Goal: Entertainment & Leisure: Consume media (video, audio)

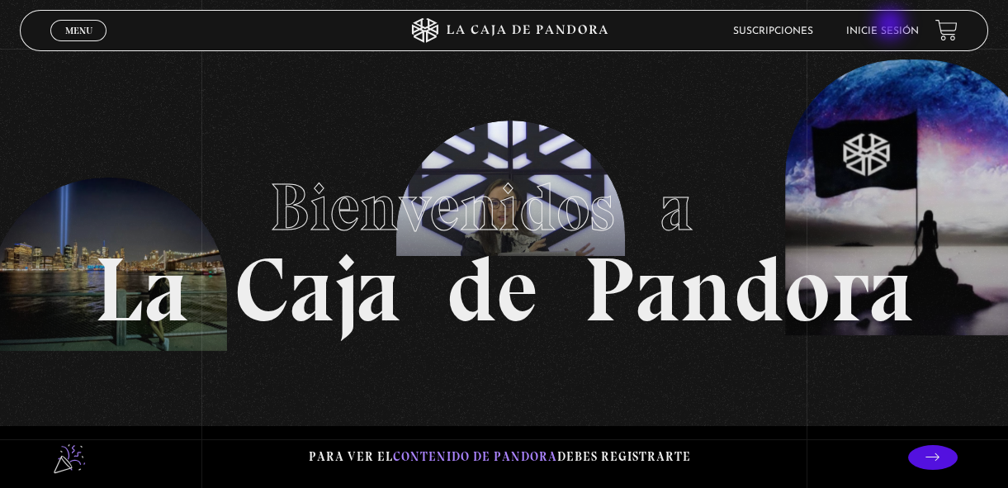
click at [892, 26] on link "Inicie sesión" at bounding box center [882, 31] width 73 height 10
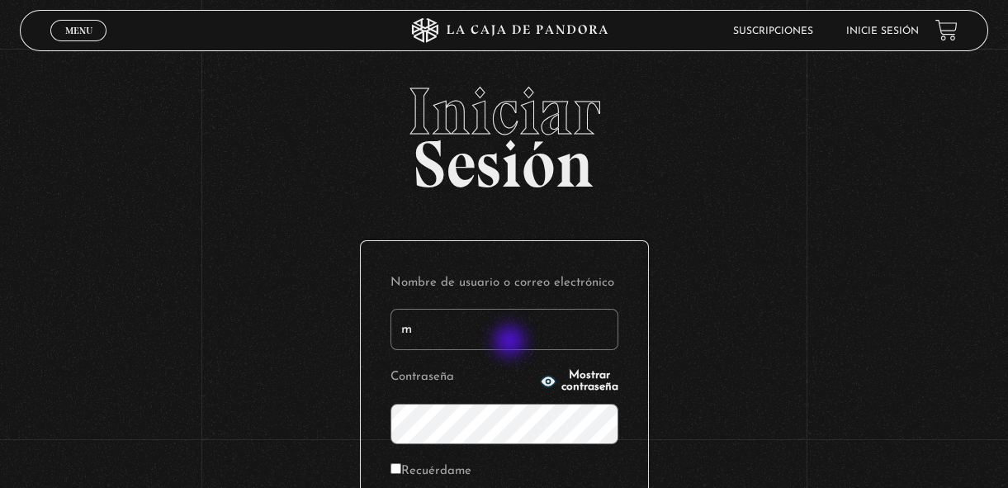
type input "margothvm23@gmail.com"
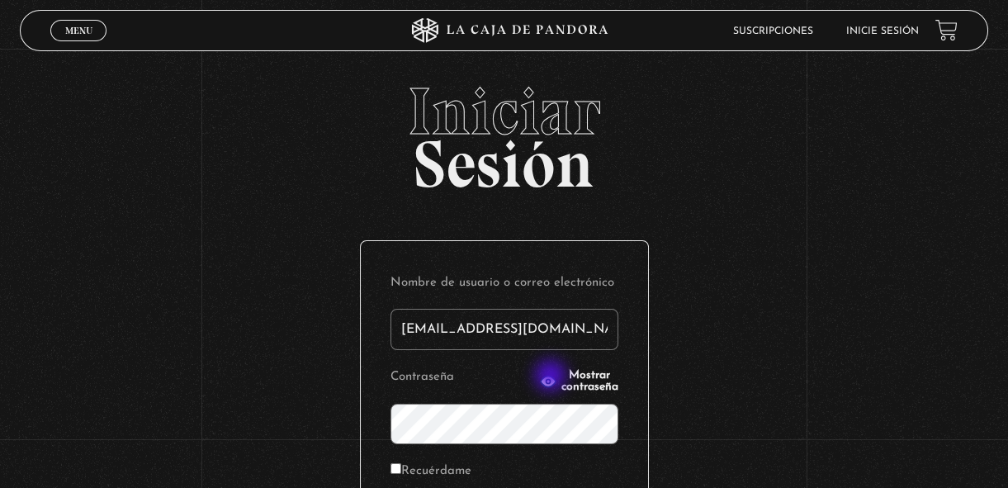
click at [561, 377] on span "Mostrar contraseña" at bounding box center [589, 381] width 57 height 23
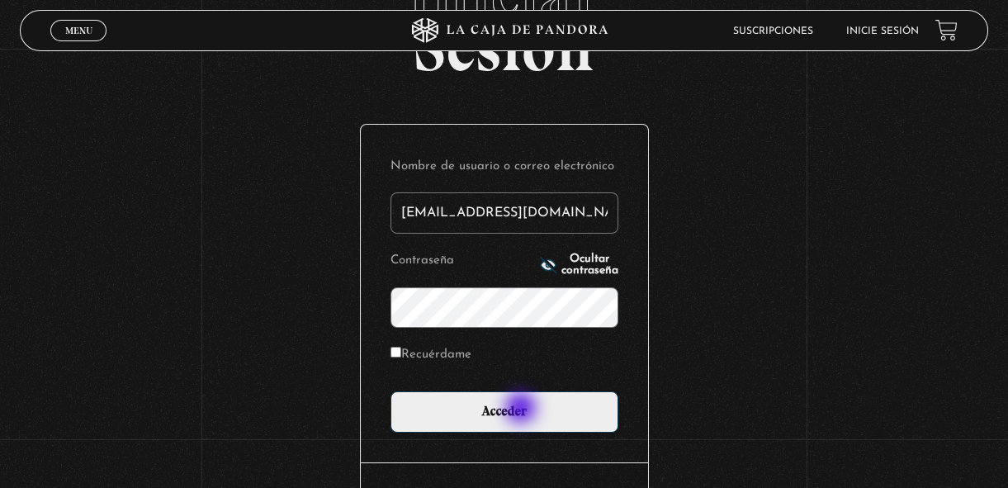
scroll to position [119, 0]
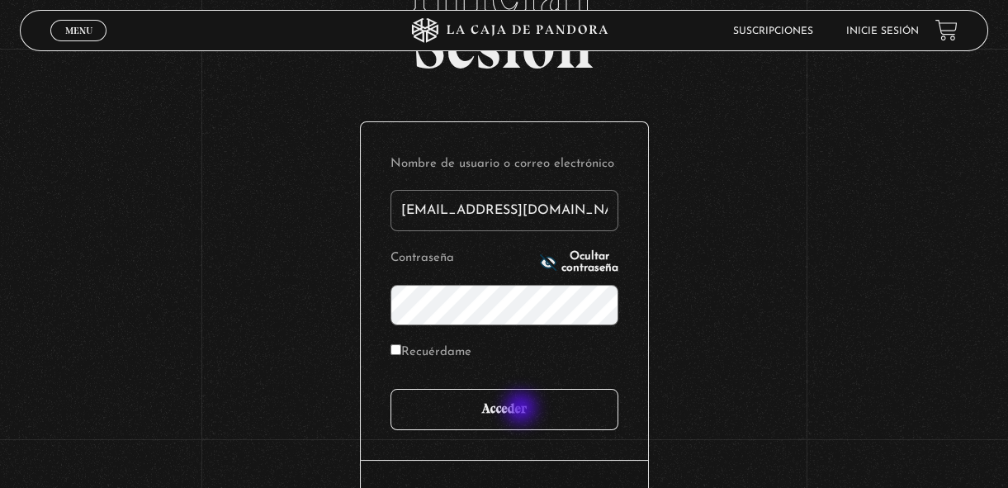
click at [520, 405] on input "Acceder" at bounding box center [504, 409] width 228 height 41
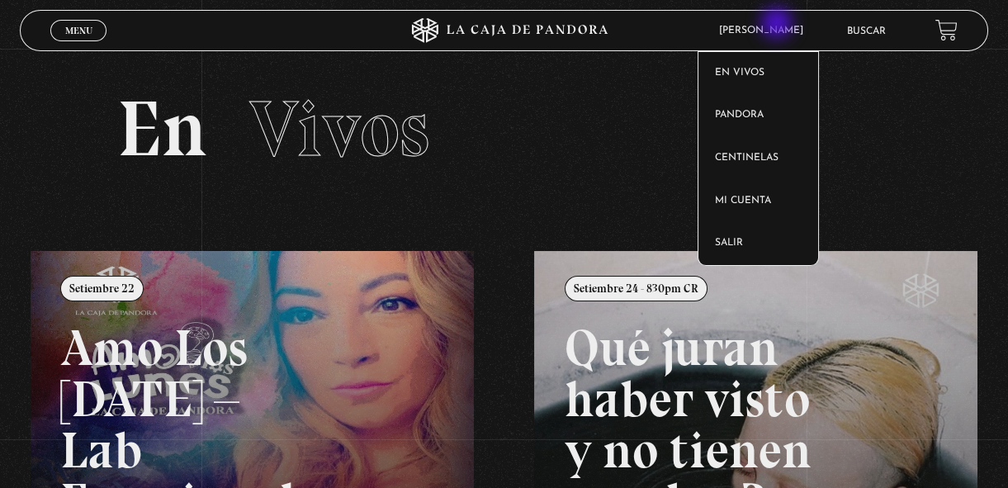
click at [779, 26] on span "Margoth Vargas" at bounding box center [765, 31] width 109 height 10
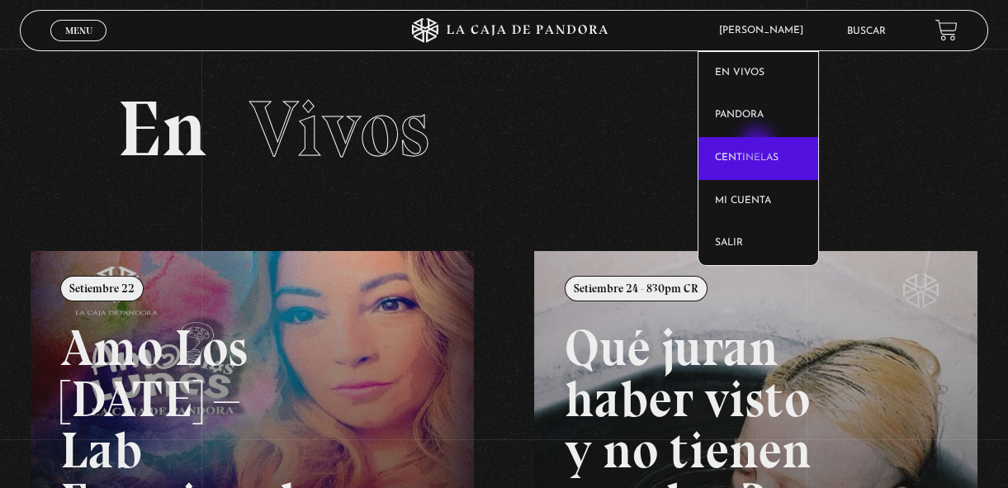
click at [759, 145] on link "Centinelas" at bounding box center [758, 158] width 120 height 43
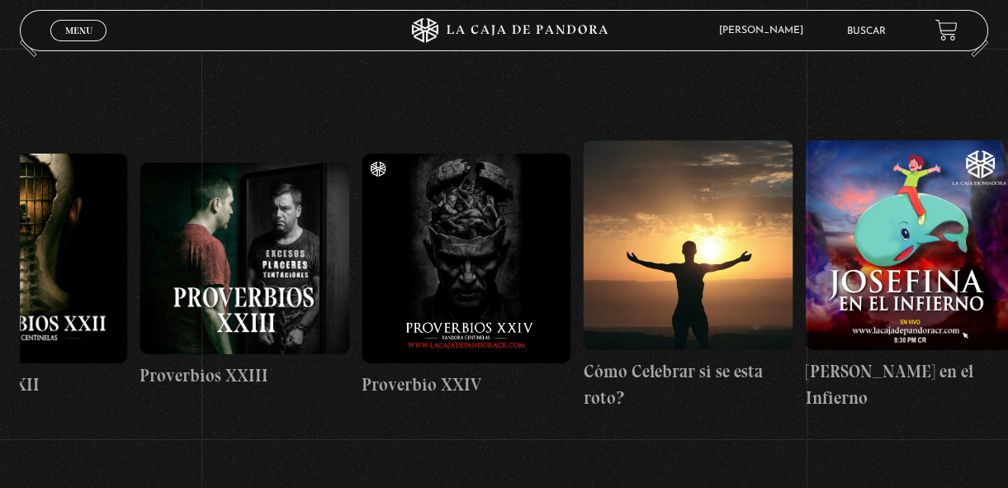
scroll to position [0, 5410]
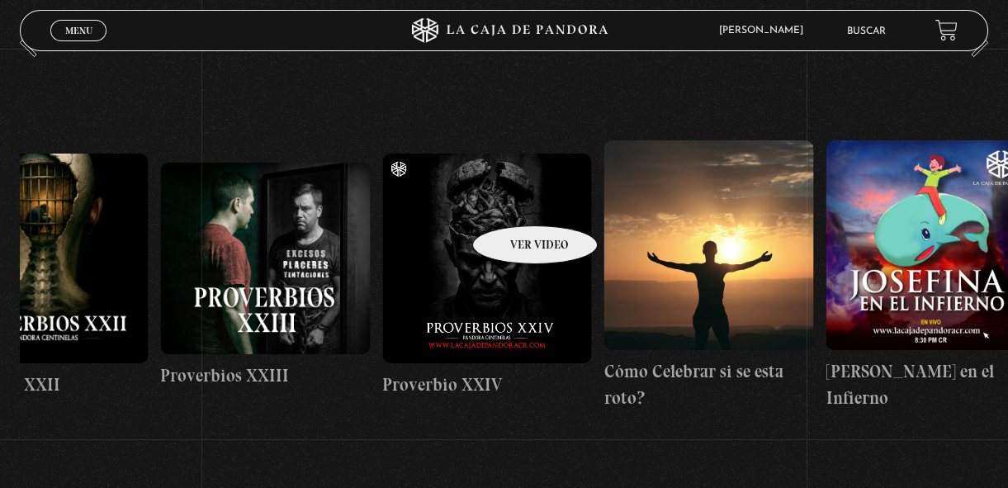
click at [513, 201] on figure at bounding box center [487, 259] width 210 height 210
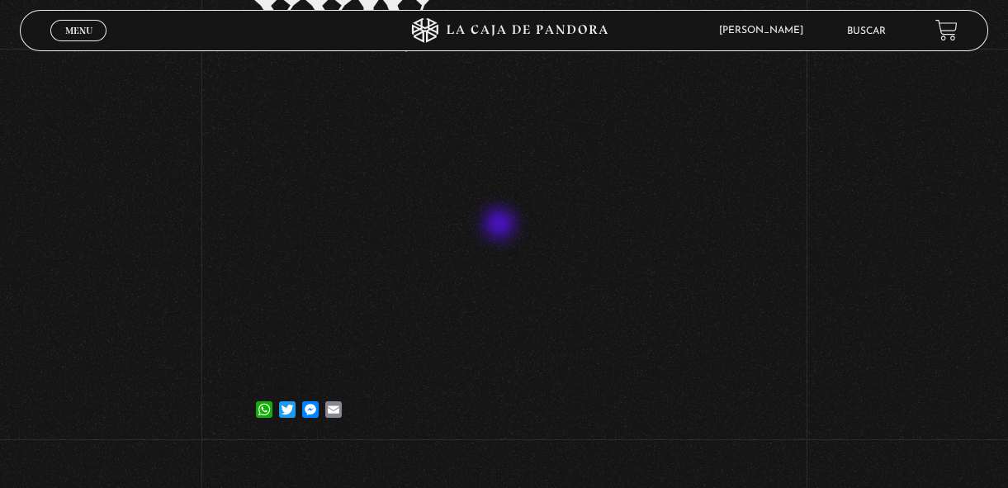
scroll to position [222, 0]
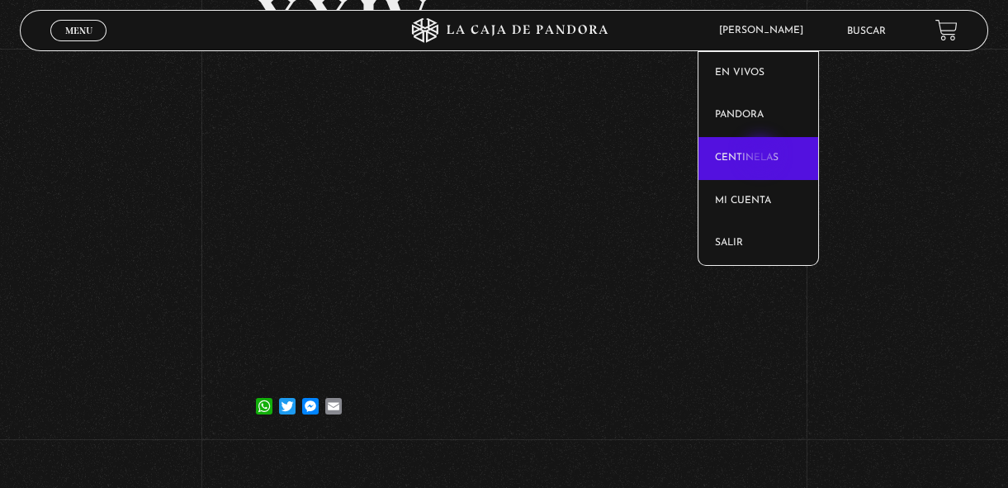
click at [762, 155] on link "Centinelas" at bounding box center [758, 158] width 120 height 43
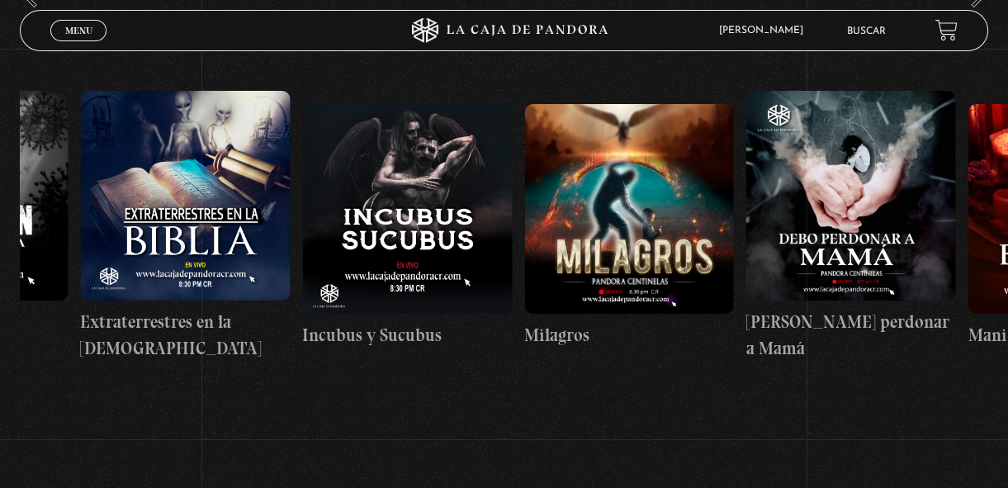
scroll to position [216, 0]
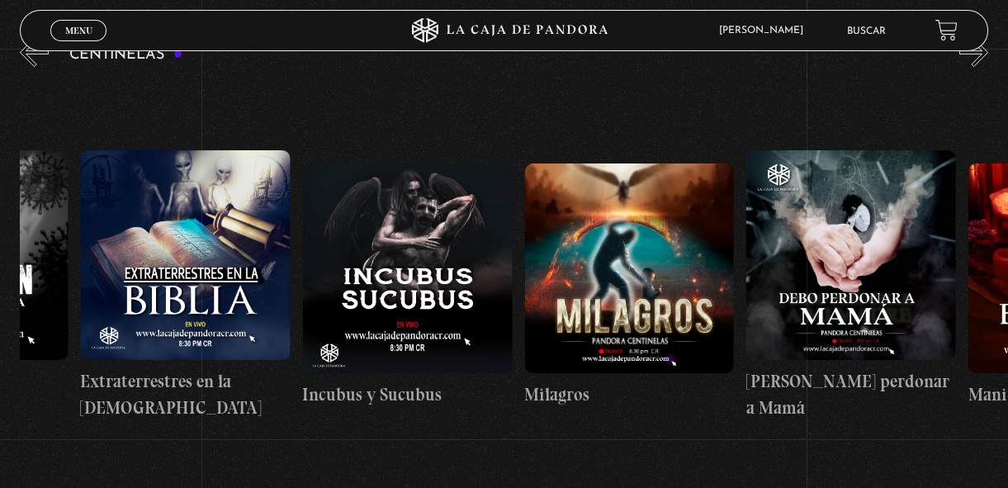
click at [698, 364] on figure at bounding box center [630, 268] width 210 height 210
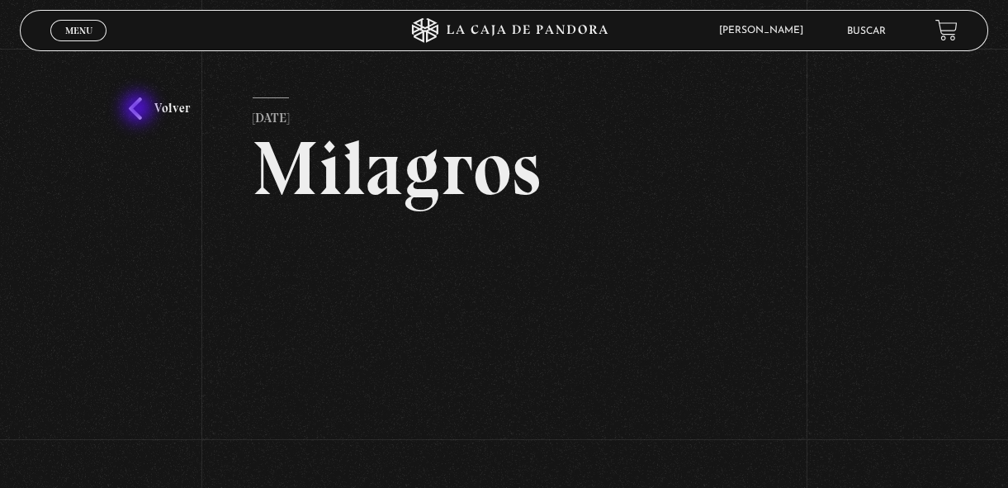
click at [140, 110] on link "Volver" at bounding box center [159, 108] width 61 height 22
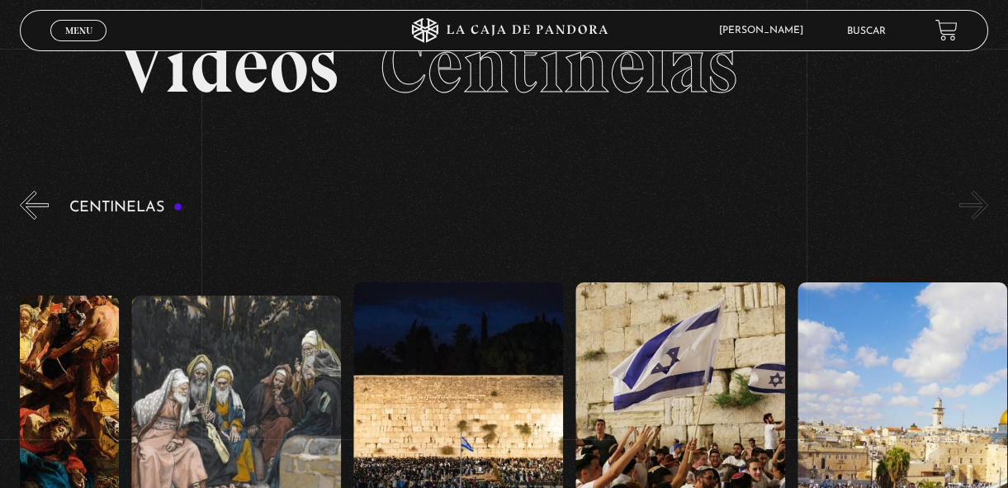
scroll to position [63, 0]
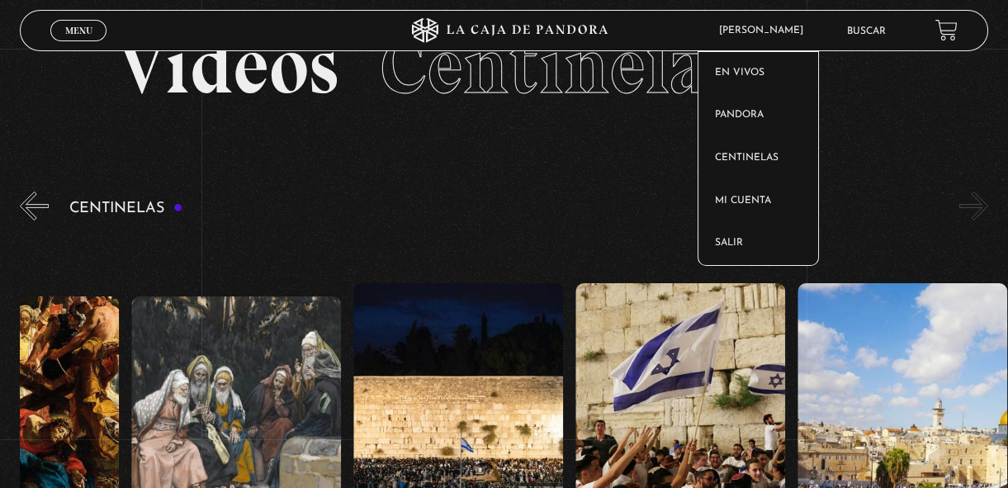
click at [788, 17] on article "[PERSON_NAME] En vivos Pandora Centinelas Mi cuenta Salir" at bounding box center [771, 31] width 121 height 38
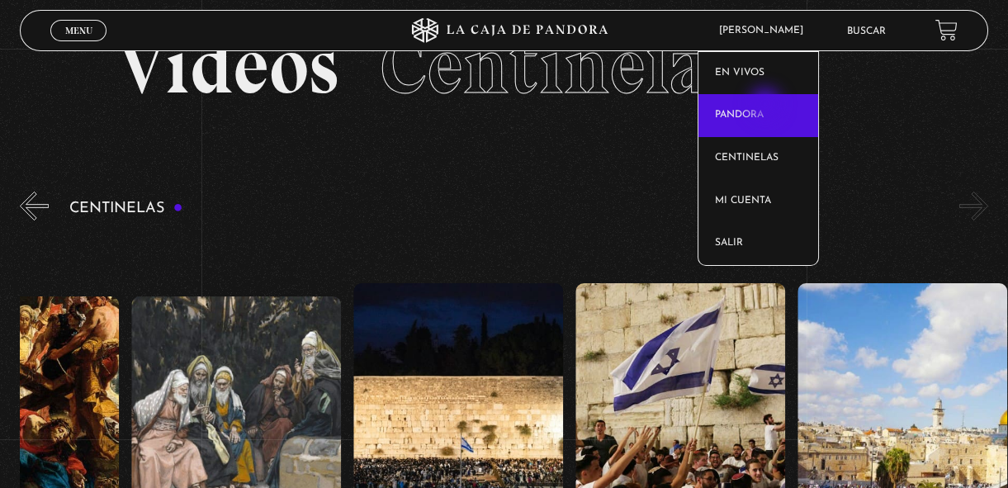
click at [767, 106] on link "Pandora" at bounding box center [758, 115] width 120 height 43
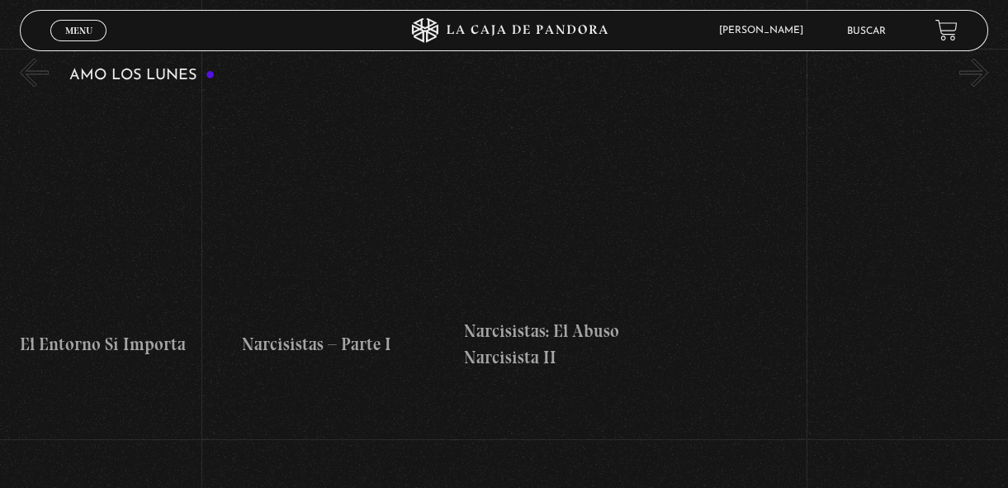
scroll to position [5634, 0]
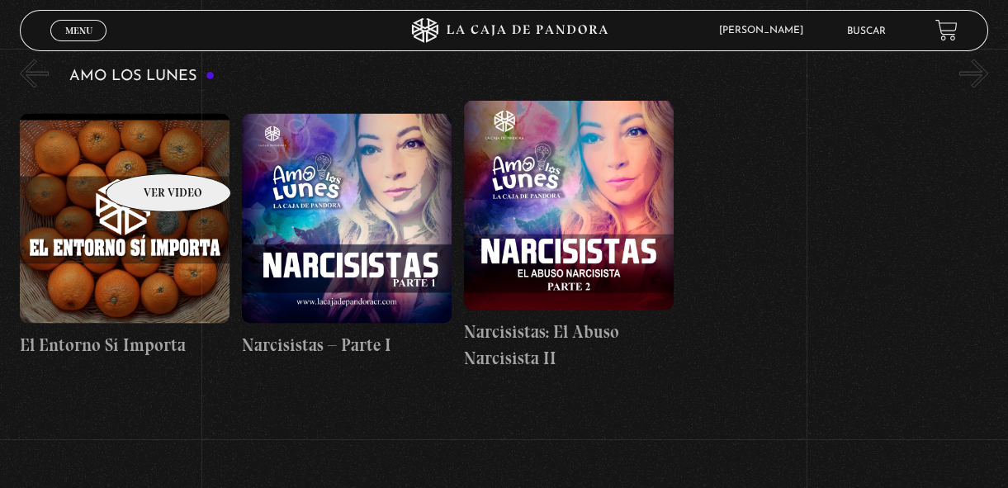
click at [147, 148] on figure at bounding box center [125, 219] width 210 height 210
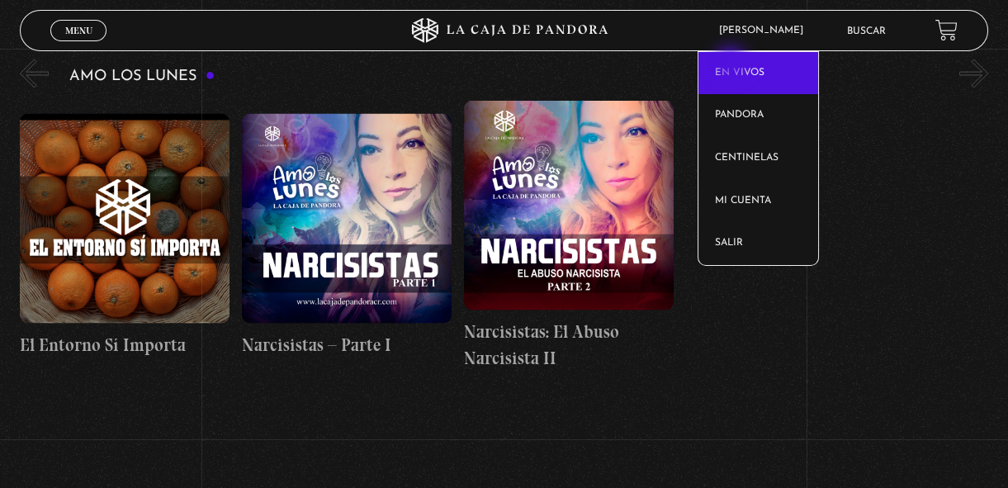
click at [732, 64] on link "En vivos" at bounding box center [758, 73] width 120 height 43
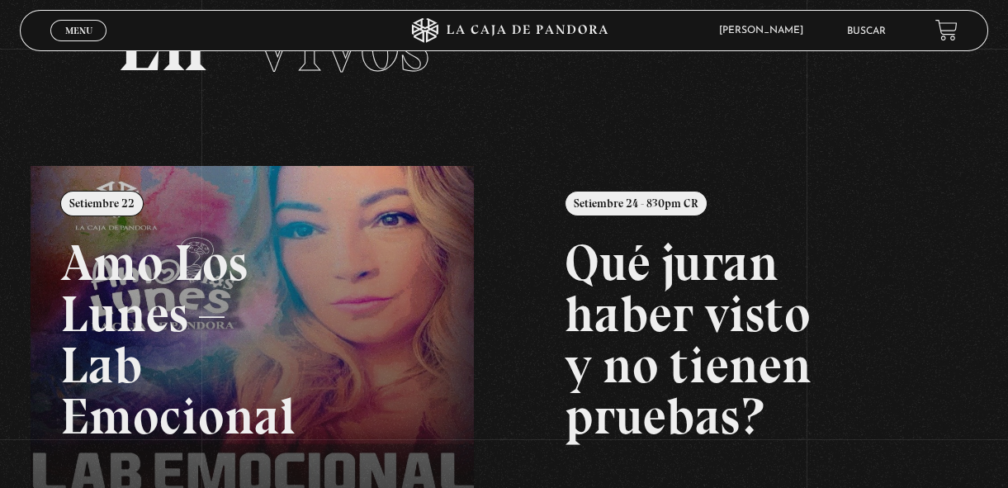
scroll to position [140, 0]
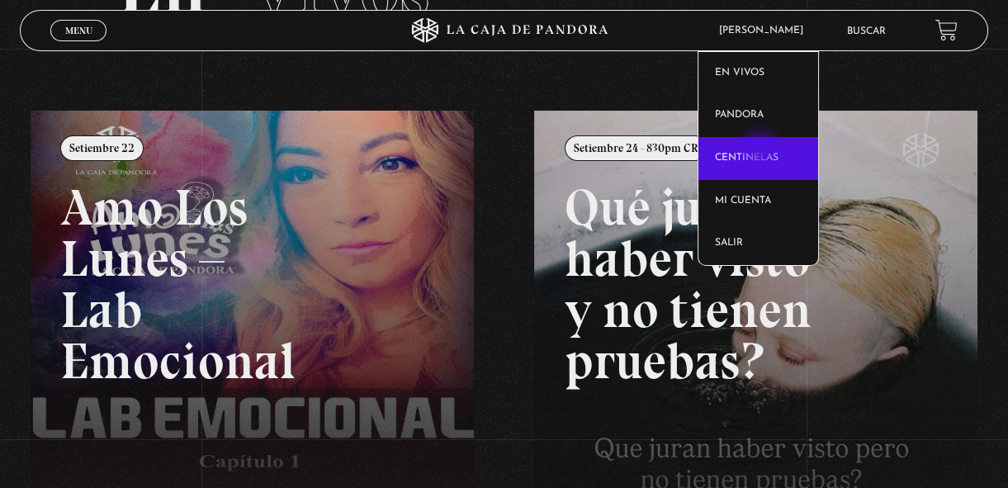
click at [762, 152] on link "Centinelas" at bounding box center [758, 158] width 120 height 43
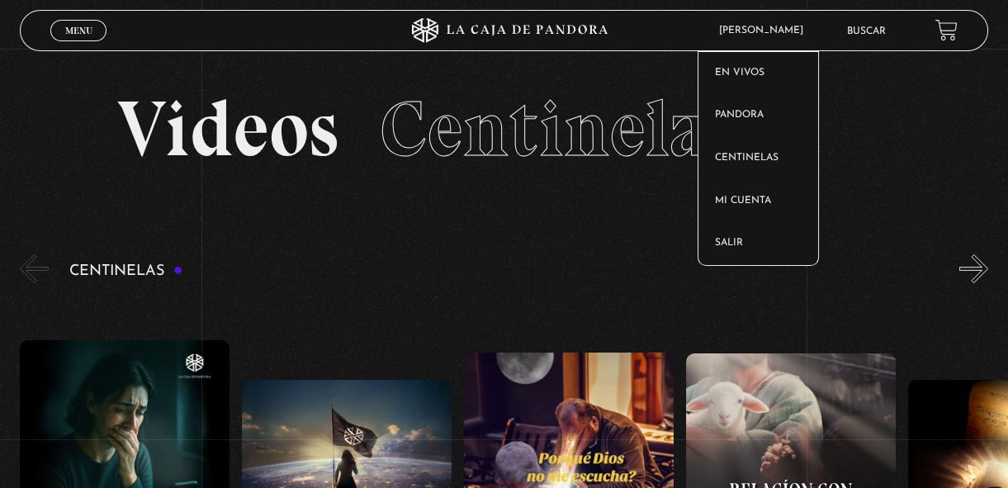
click at [759, 29] on span "[PERSON_NAME]" at bounding box center [765, 31] width 109 height 10
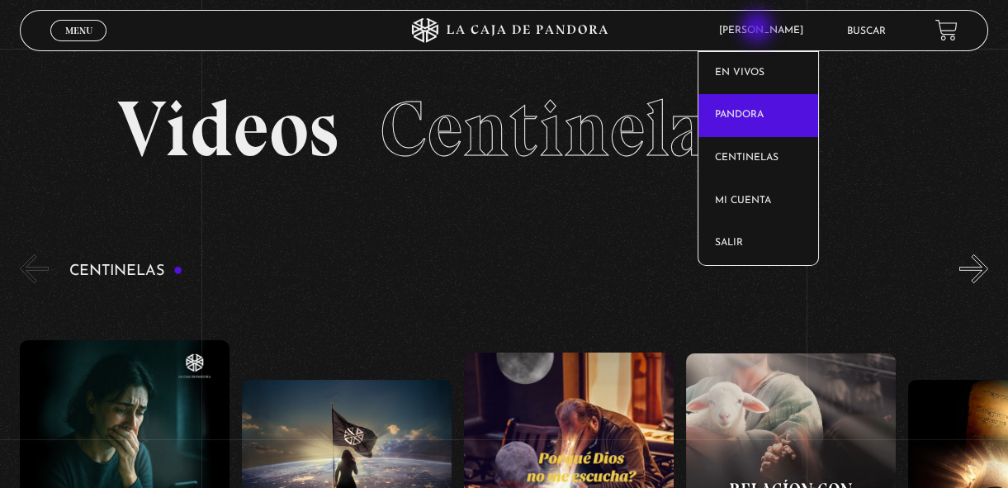
click at [766, 119] on link "Pandora" at bounding box center [758, 115] width 120 height 43
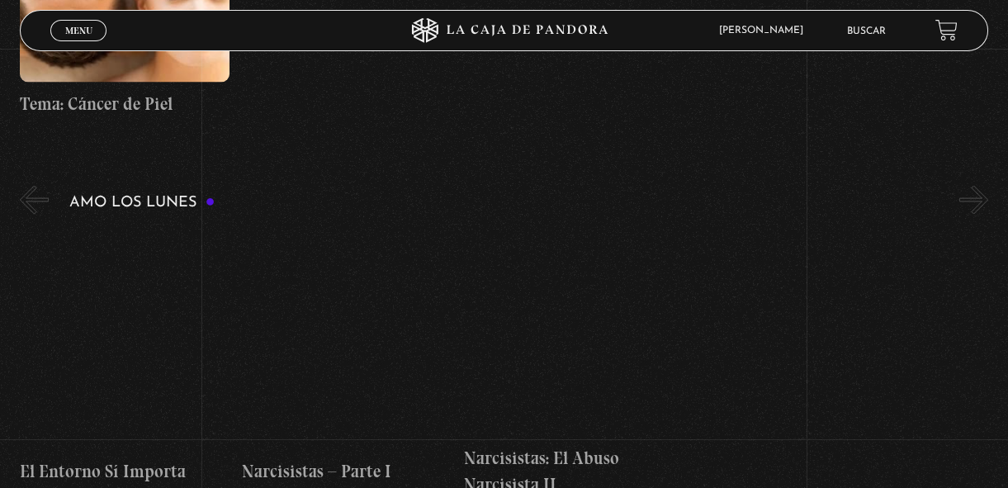
scroll to position [5502, 0]
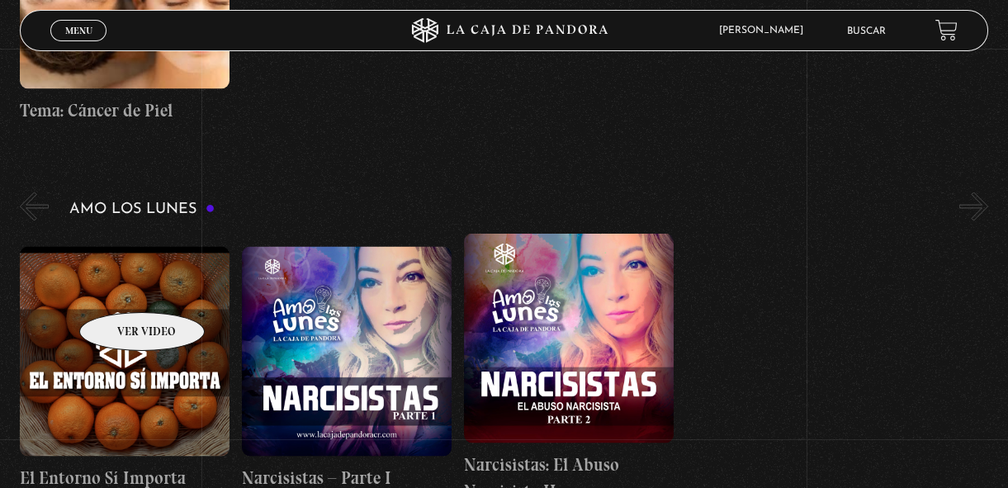
click at [121, 287] on figure at bounding box center [125, 351] width 210 height 210
click at [95, 282] on figure at bounding box center [125, 351] width 210 height 210
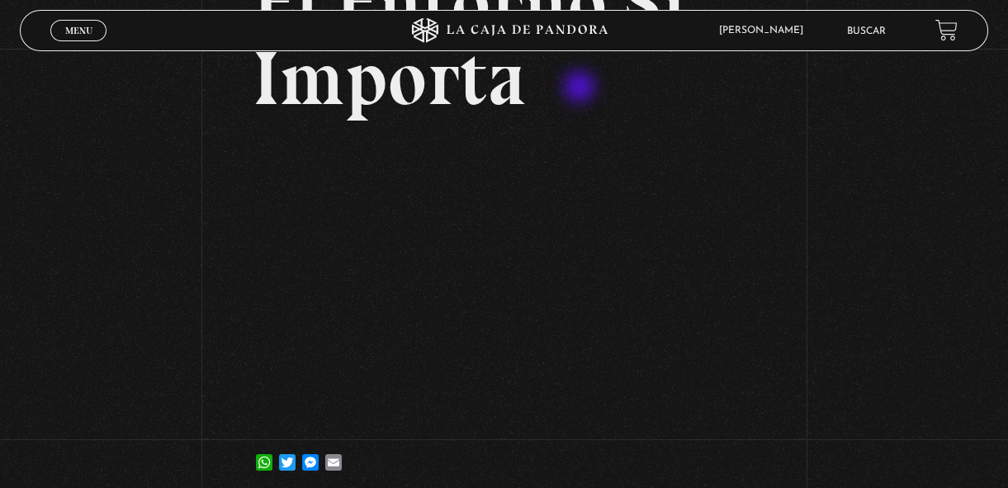
scroll to position [175, 0]
